Goal: Register for event/course

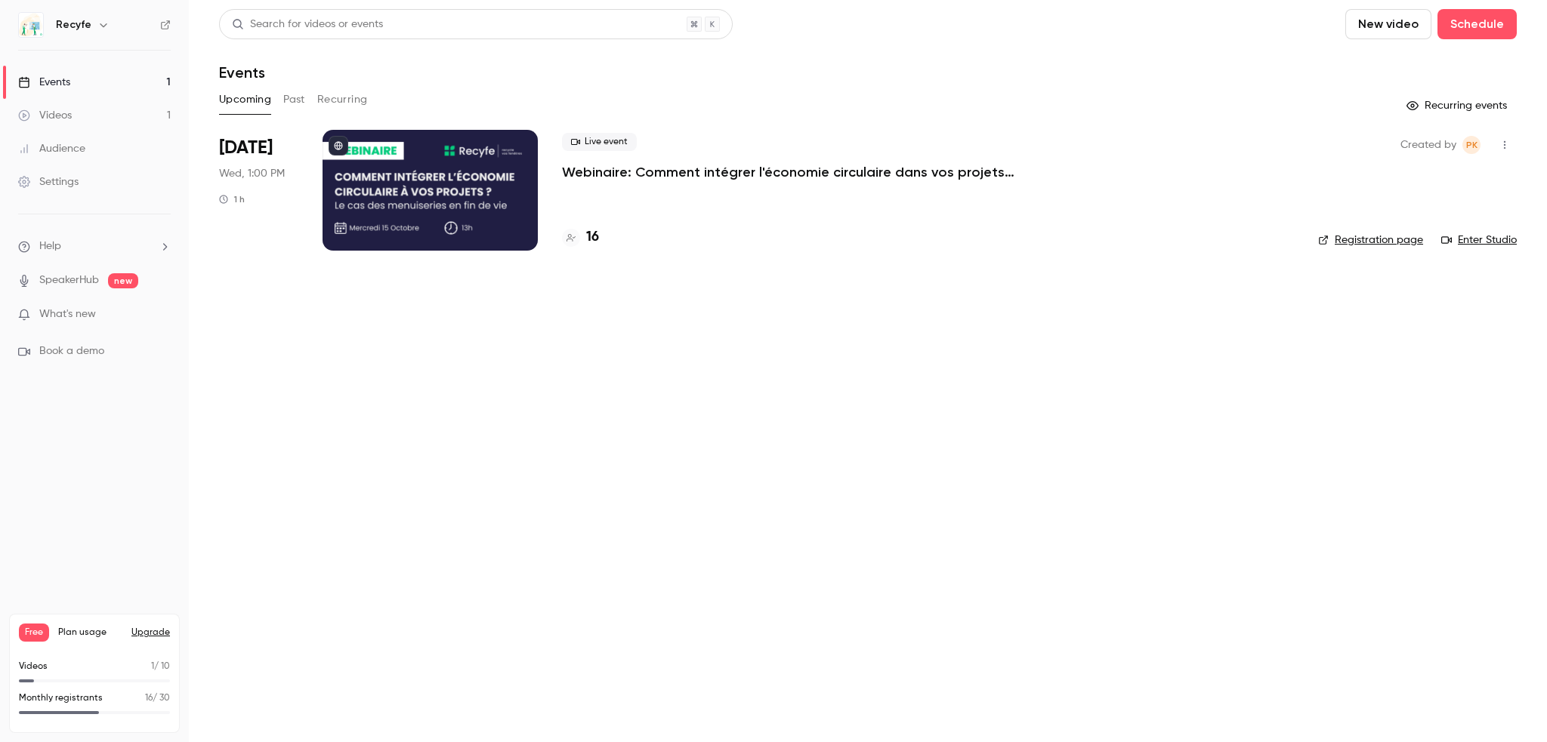
click at [104, 308] on p "What's new" at bounding box center [82, 315] width 128 height 16
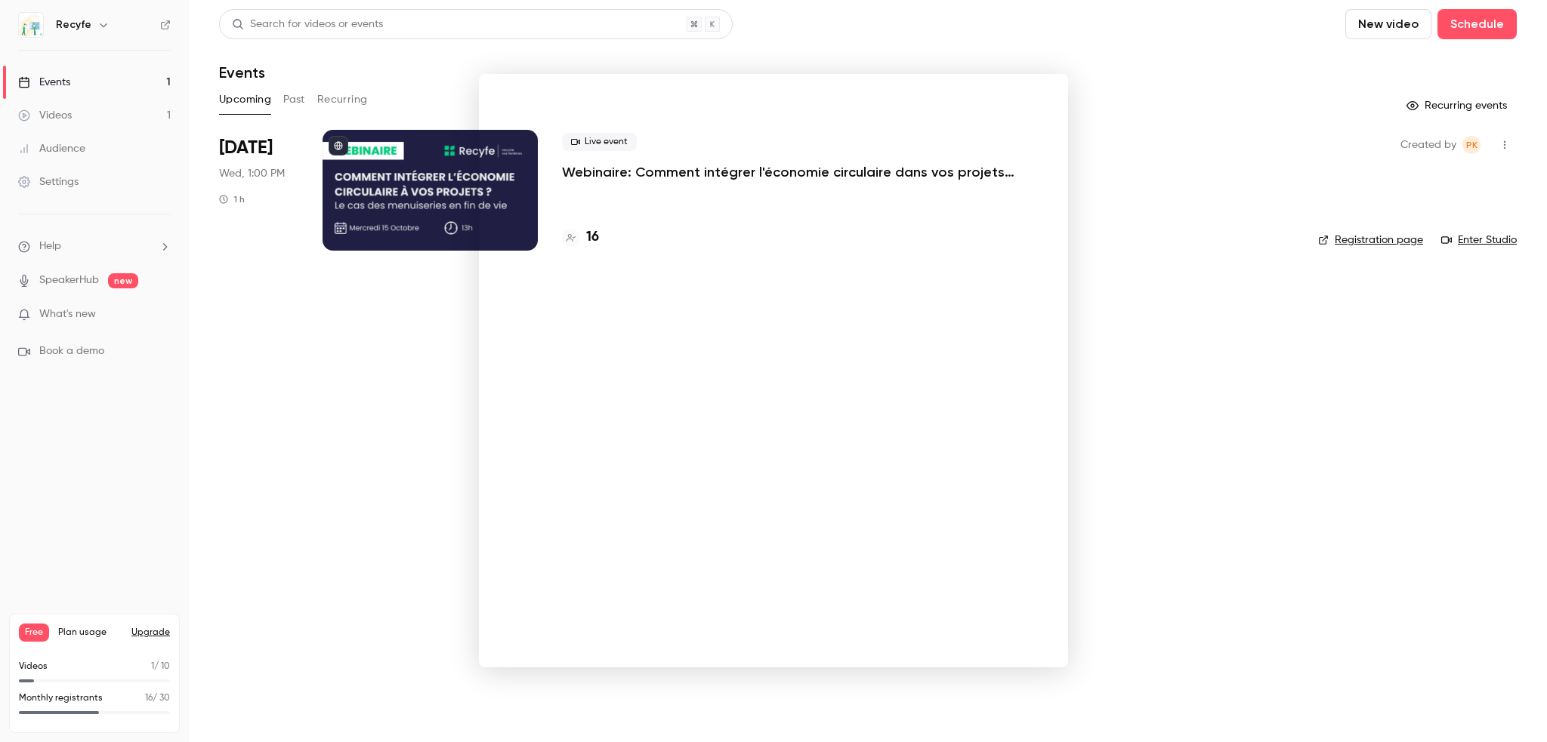
click at [1123, 123] on div at bounding box center [773, 371] width 1547 height 742
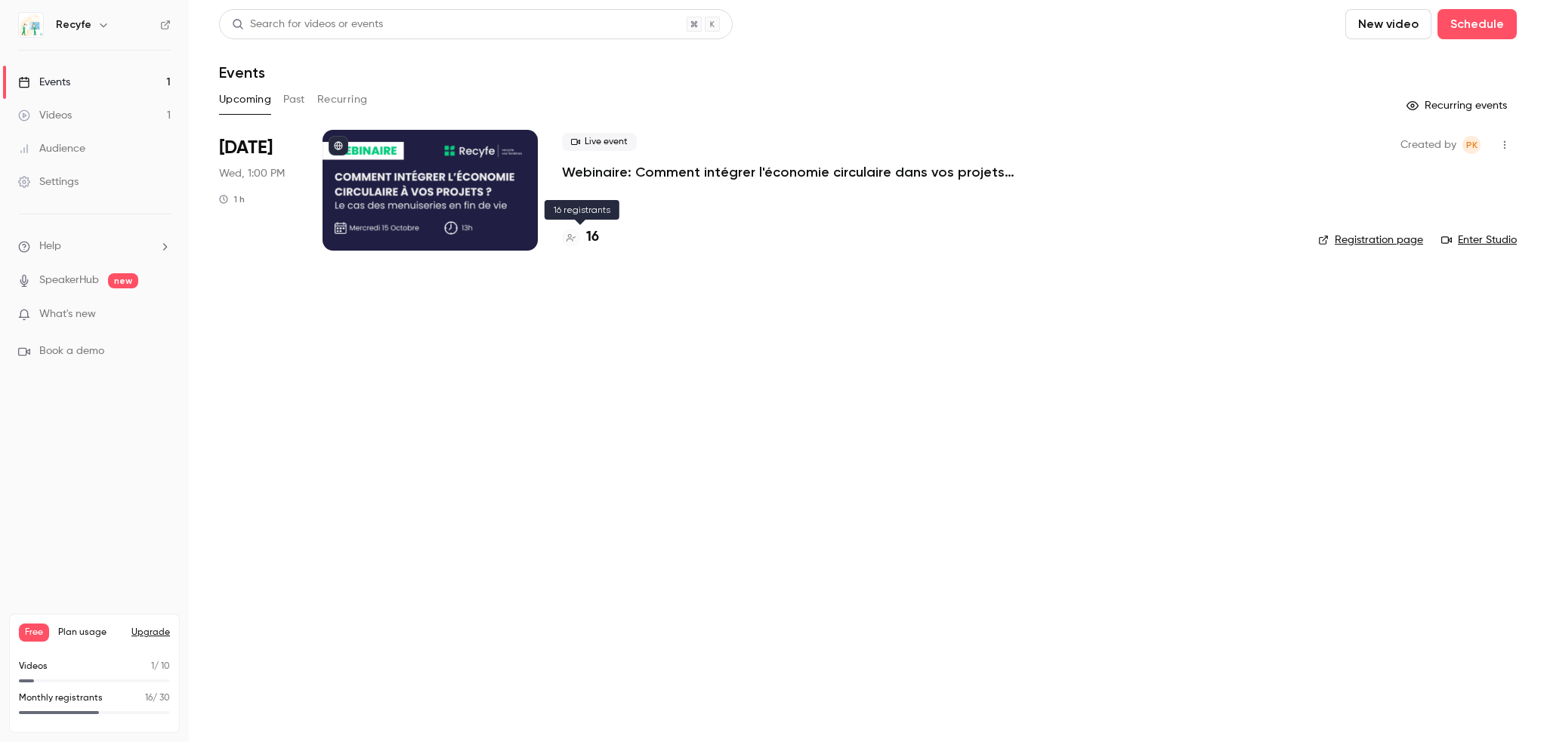
click at [588, 236] on h4 "16" at bounding box center [592, 237] width 13 height 20
